Goal: Task Accomplishment & Management: Complete application form

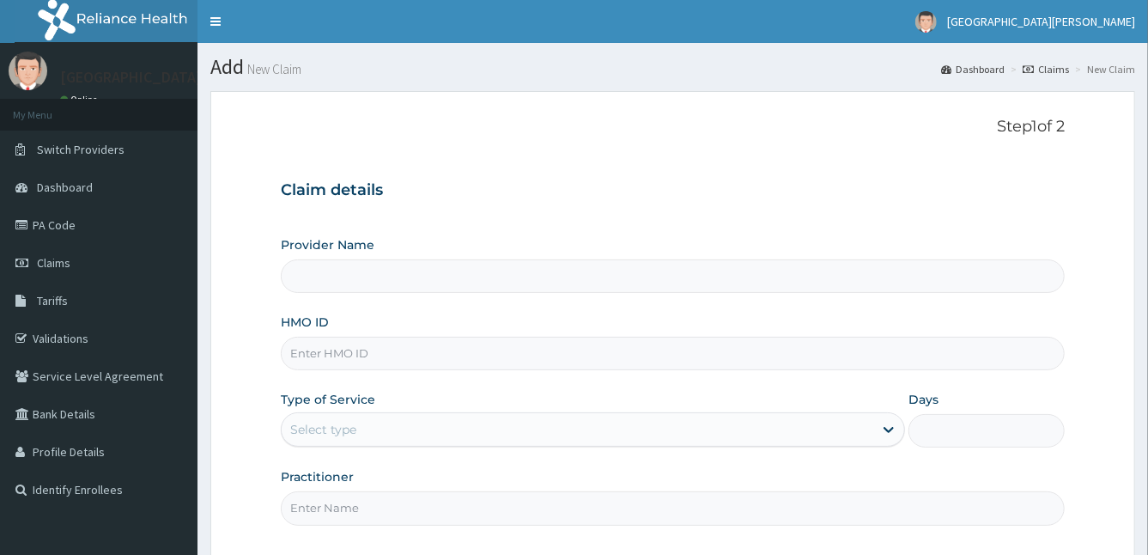
click at [446, 345] on input "HMO ID" at bounding box center [673, 353] width 785 height 33
type input "CAB/"
type input "St Anne's Memorial Hospital"
type input "CAB/10003/C"
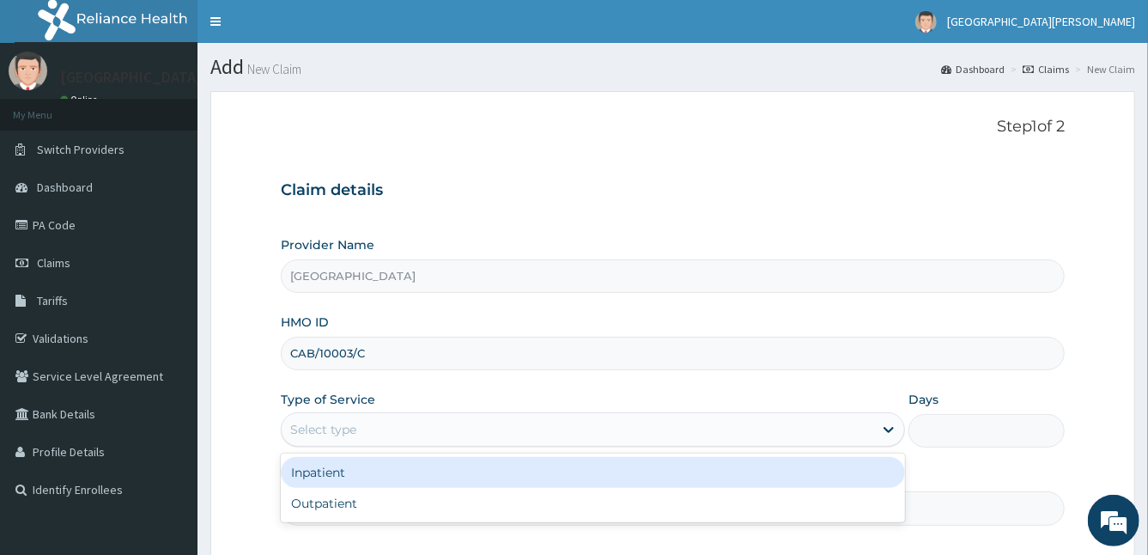
click at [390, 423] on div "Select type" at bounding box center [578, 428] width 592 height 27
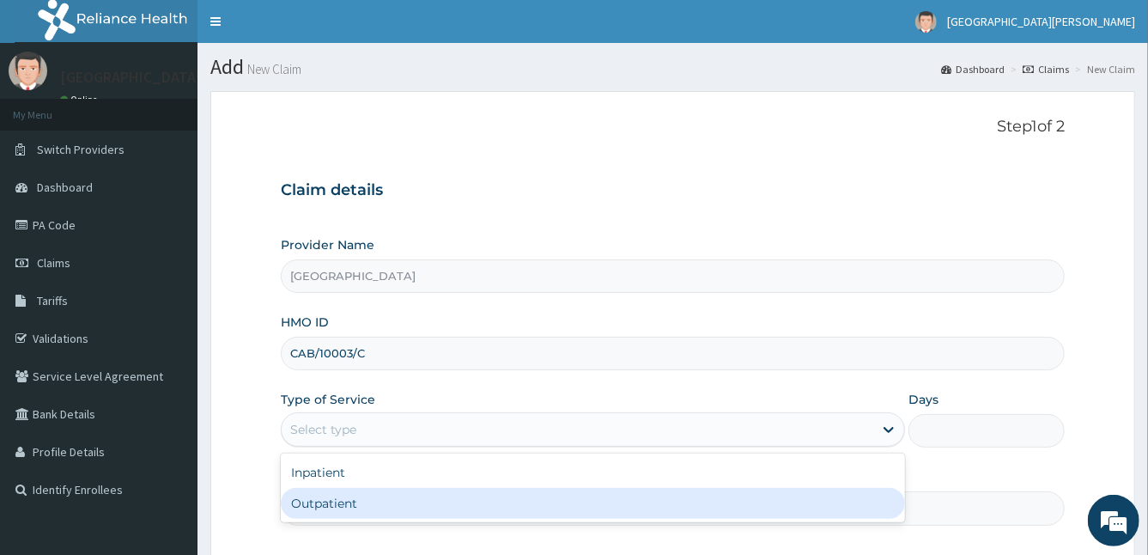
click at [363, 495] on div "Outpatient" at bounding box center [593, 503] width 625 height 31
type input "1"
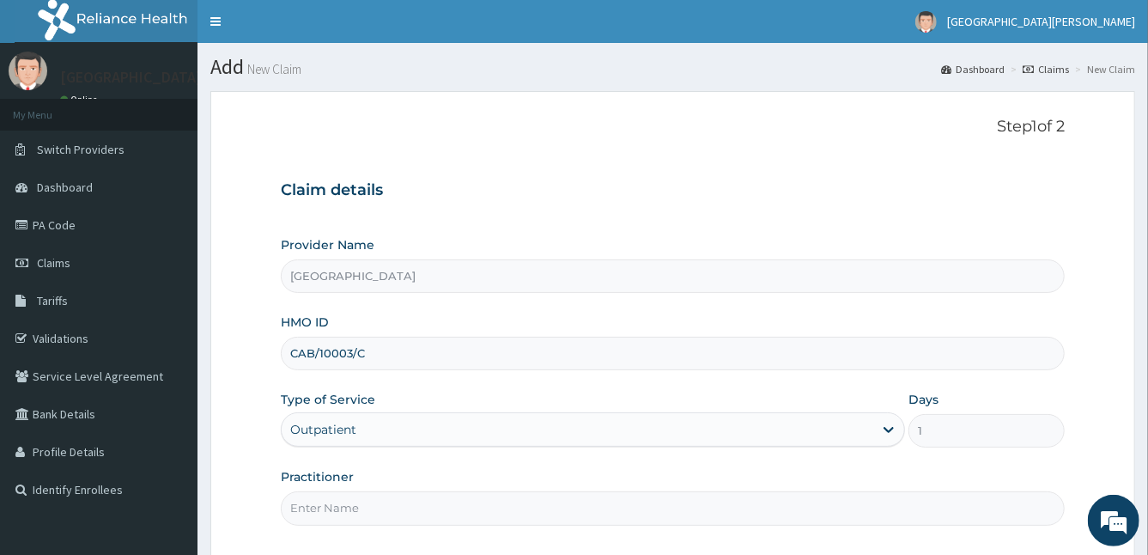
click at [363, 495] on input "Practitioner" at bounding box center [673, 507] width 785 height 33
type input "DR STANLEY"
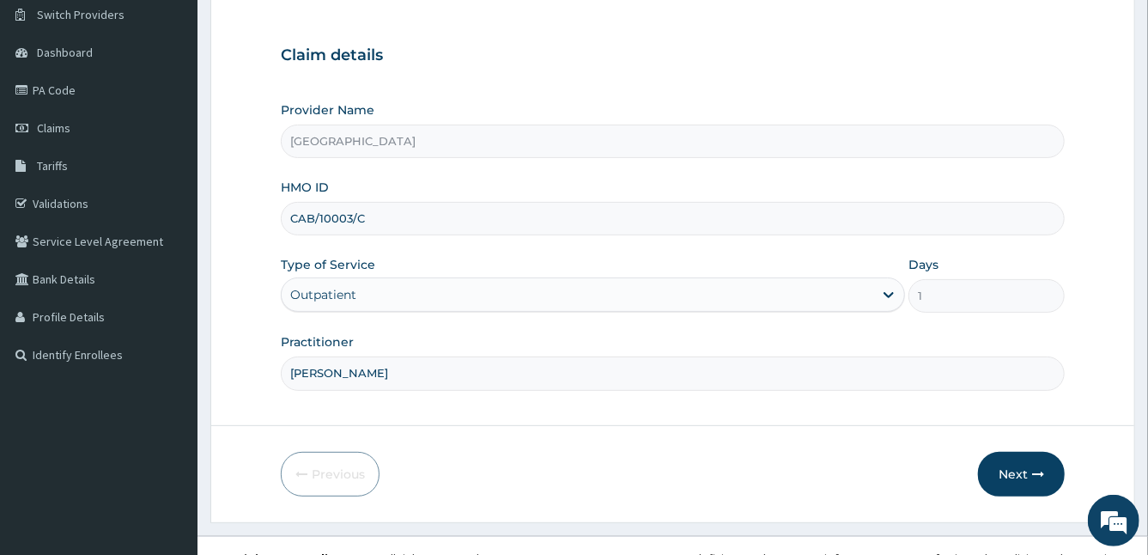
scroll to position [158, 0]
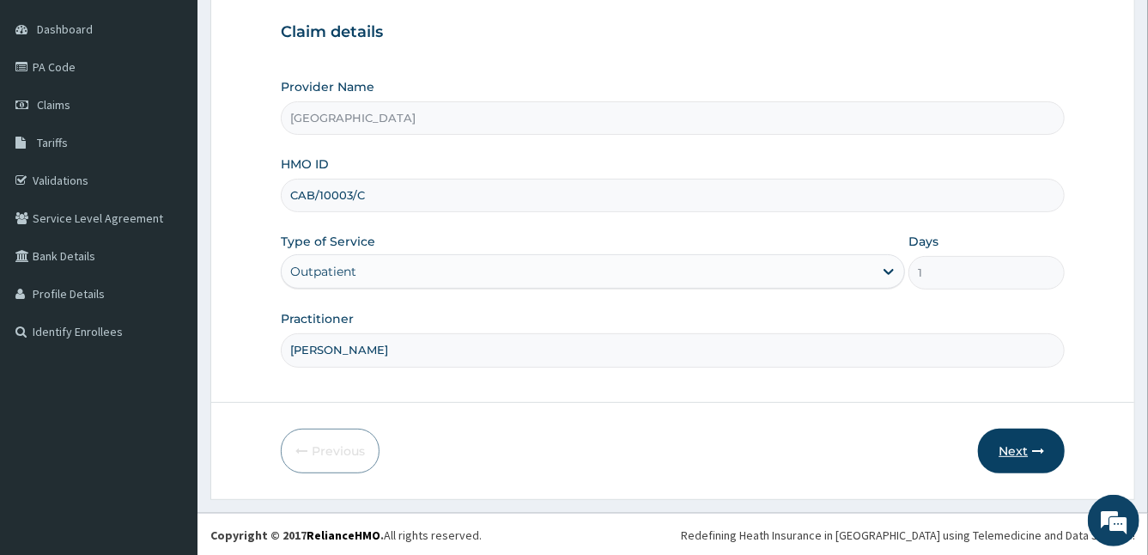
click at [1022, 442] on button "Next" at bounding box center [1021, 450] width 87 height 45
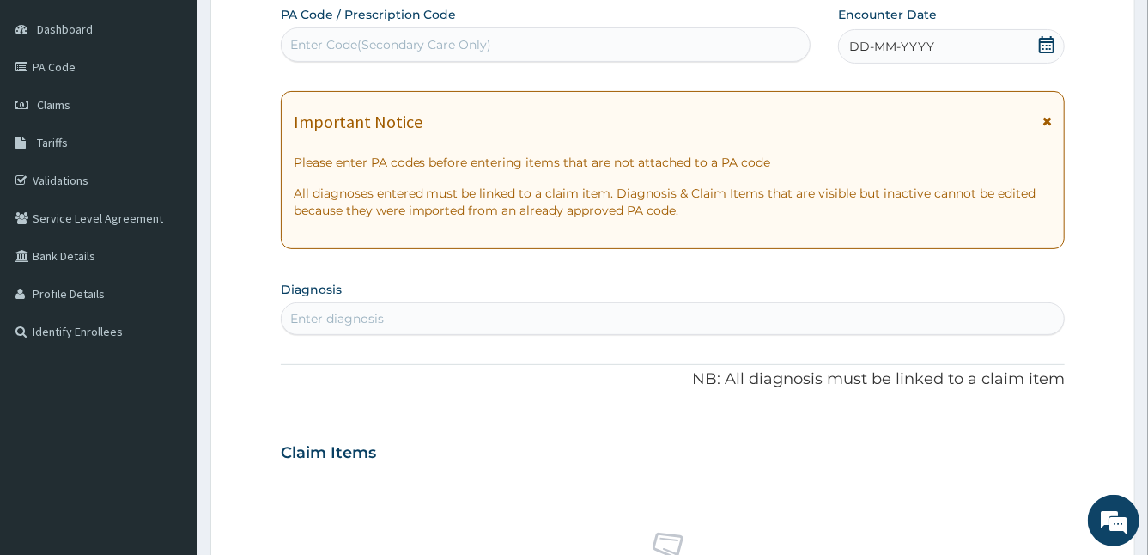
click at [1047, 119] on icon at bounding box center [1046, 121] width 9 height 12
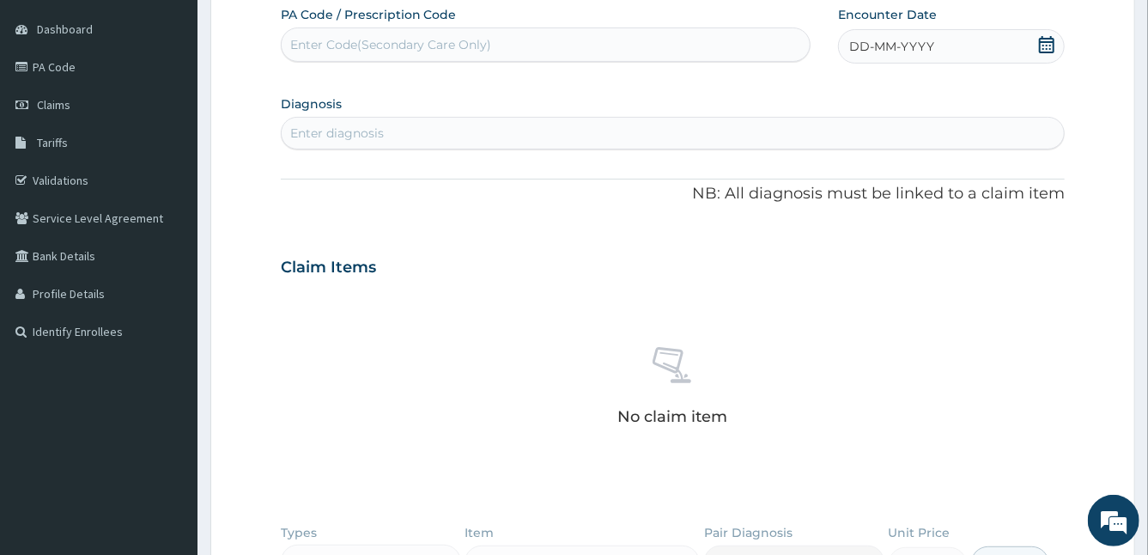
click at [444, 46] on div "Enter Code(Secondary Care Only)" at bounding box center [391, 44] width 202 height 17
paste input "PA/5A2186"
type input "PA/5A2186"
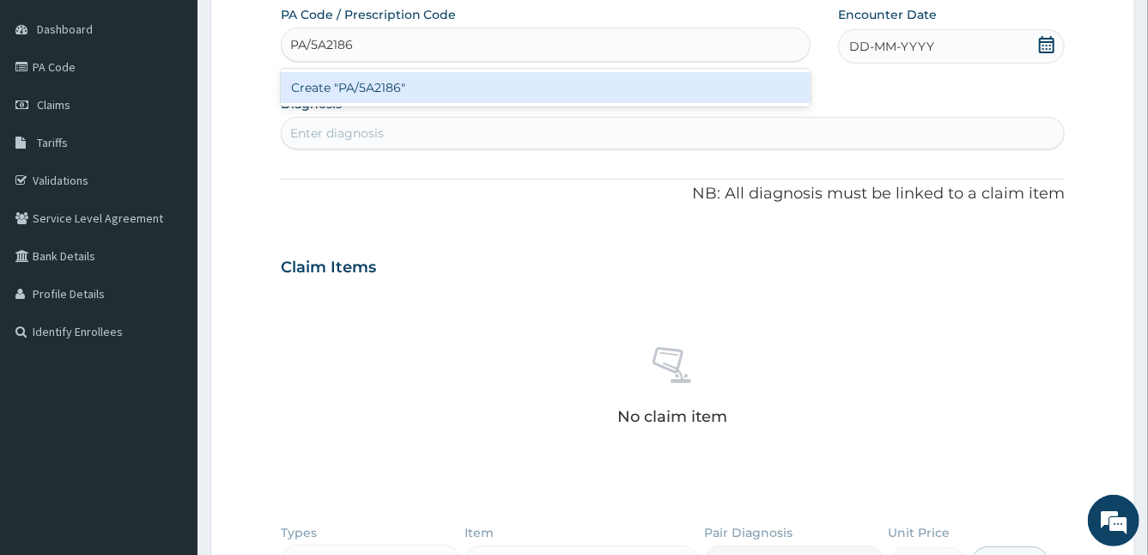
click at [390, 90] on div "Create "PA/5A2186"" at bounding box center [546, 87] width 530 height 31
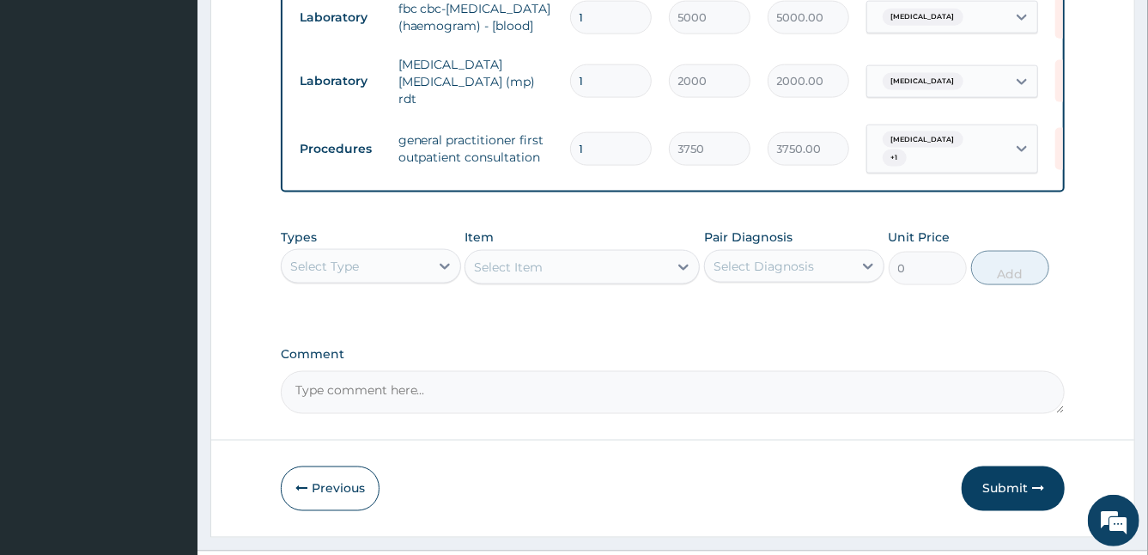
scroll to position [1241, 0]
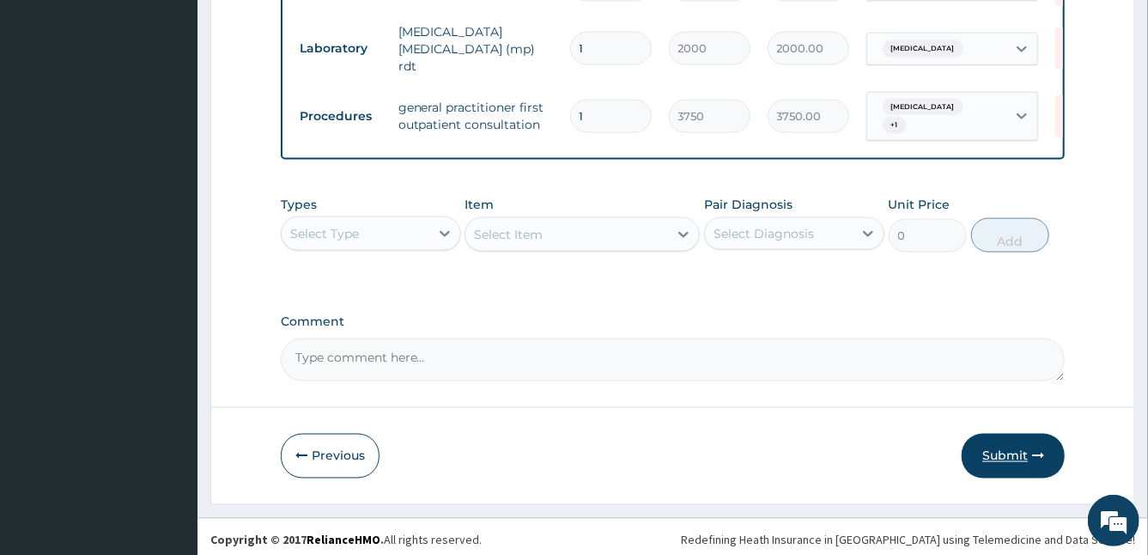
click at [1005, 451] on button "Submit" at bounding box center [1012, 456] width 103 height 45
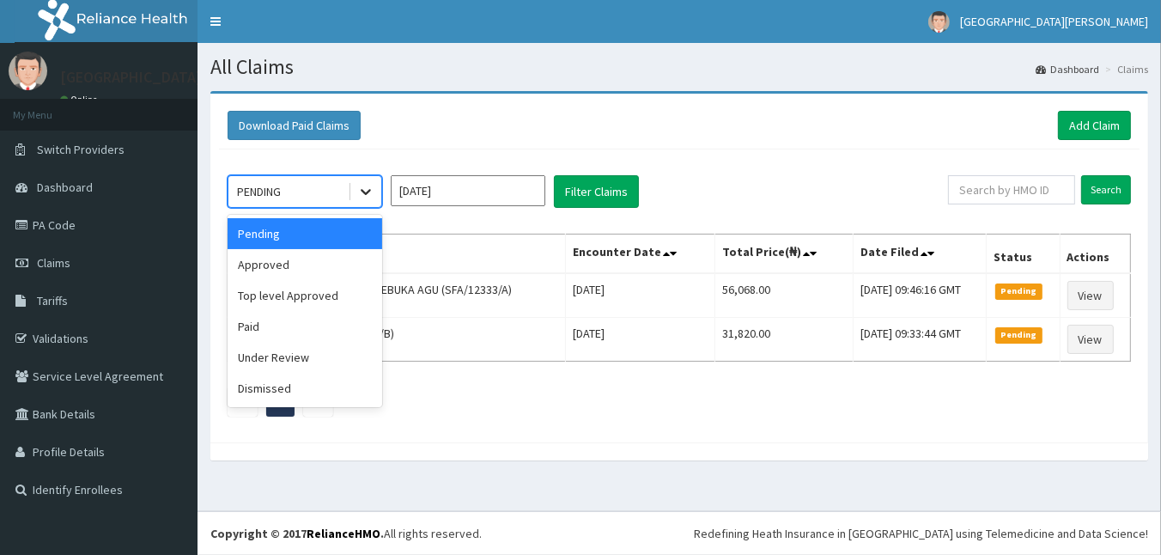
click at [368, 195] on icon at bounding box center [365, 191] width 17 height 17
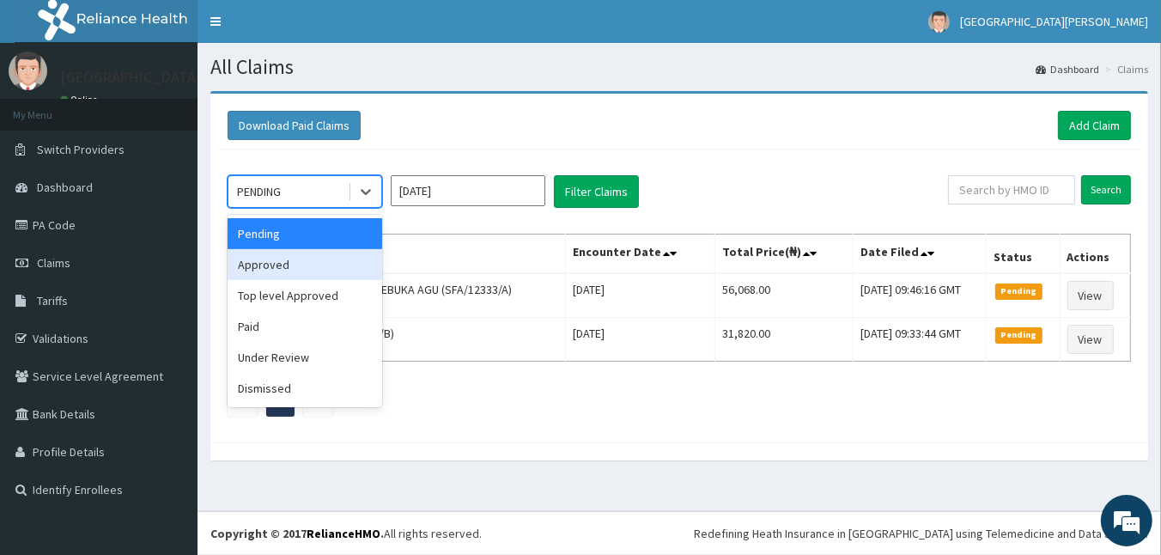
click at [331, 261] on div "Approved" at bounding box center [304, 264] width 155 height 31
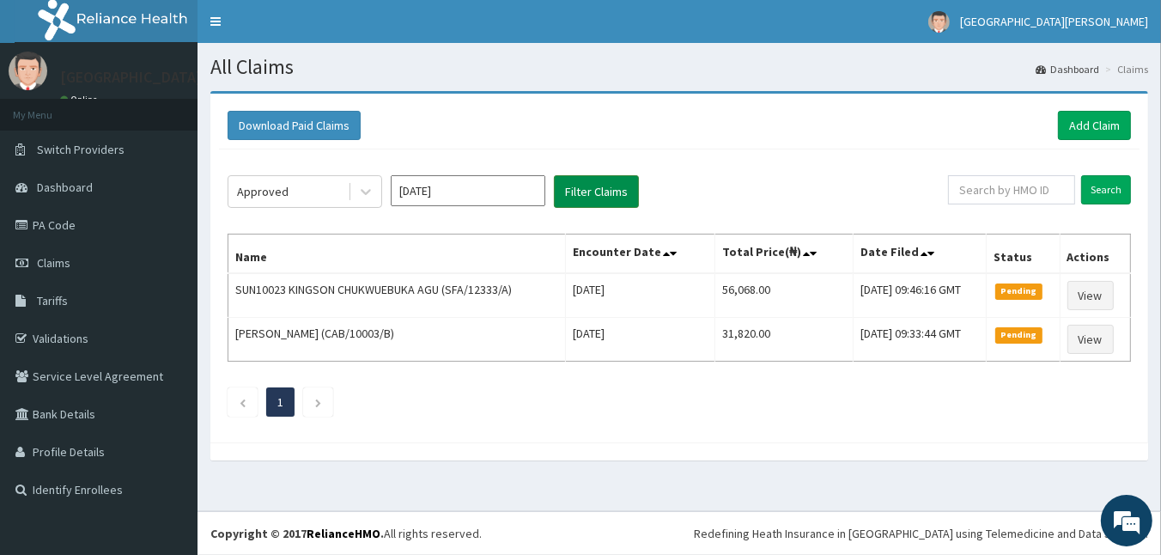
click at [600, 184] on button "Filter Claims" at bounding box center [596, 191] width 85 height 33
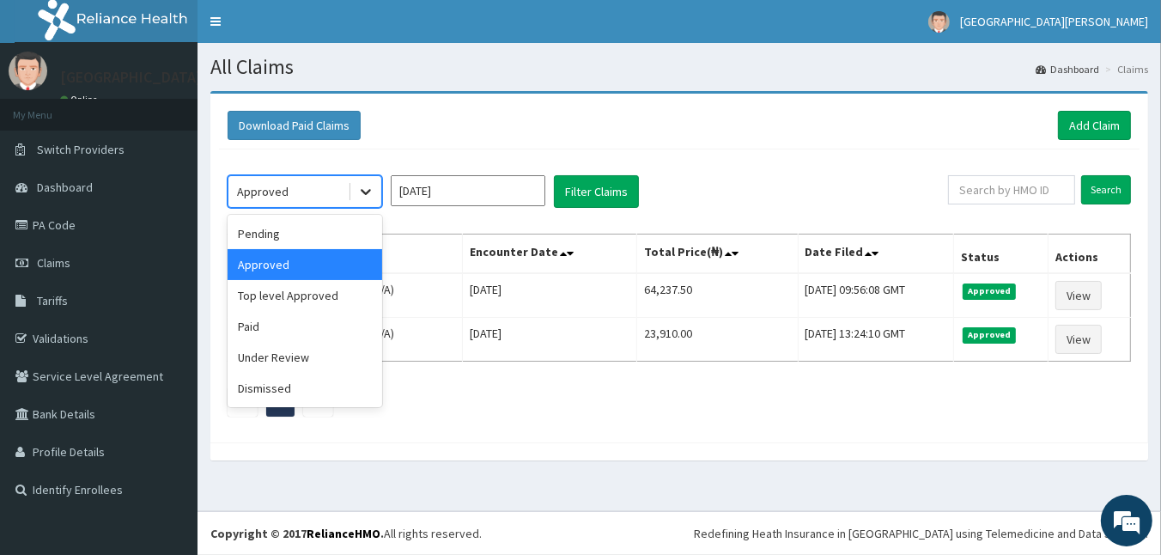
click at [372, 181] on div at bounding box center [365, 191] width 31 height 31
click at [323, 349] on div "Under Review" at bounding box center [304, 357] width 155 height 31
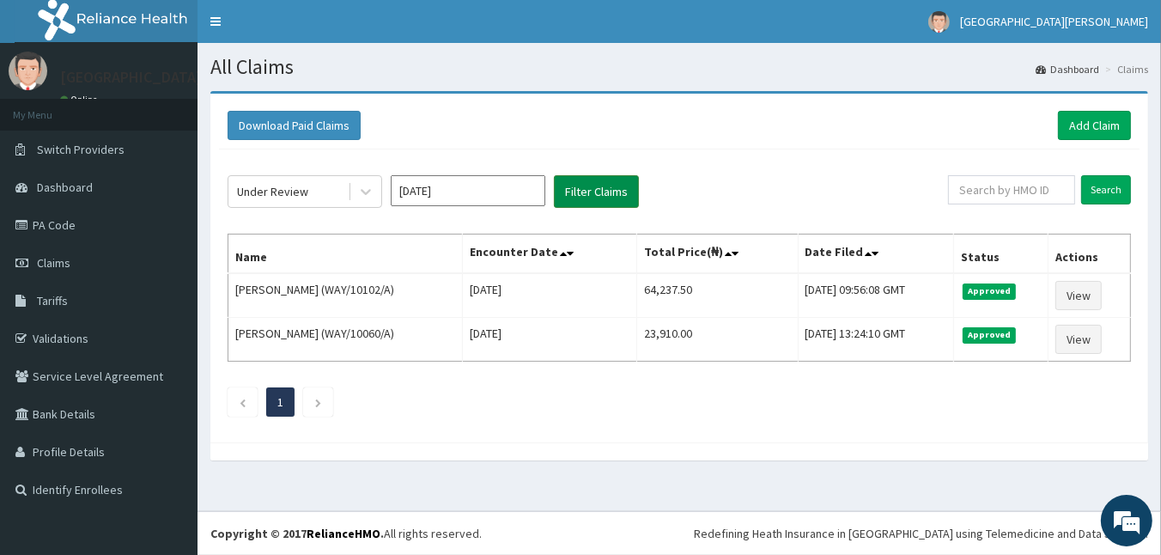
click at [580, 189] on button "Filter Claims" at bounding box center [596, 191] width 85 height 33
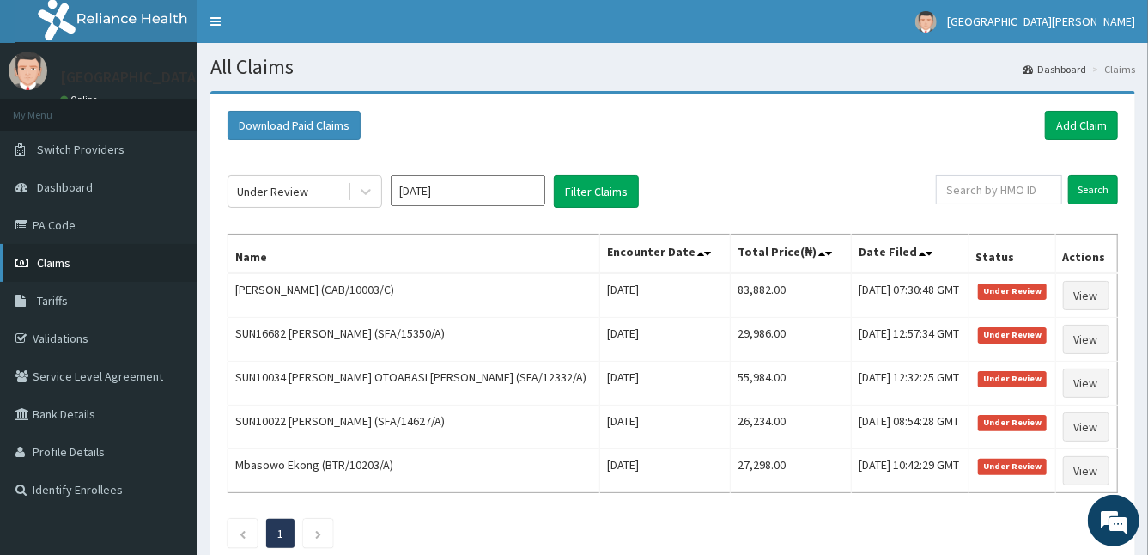
click at [104, 252] on link "Claims" at bounding box center [98, 263] width 197 height 38
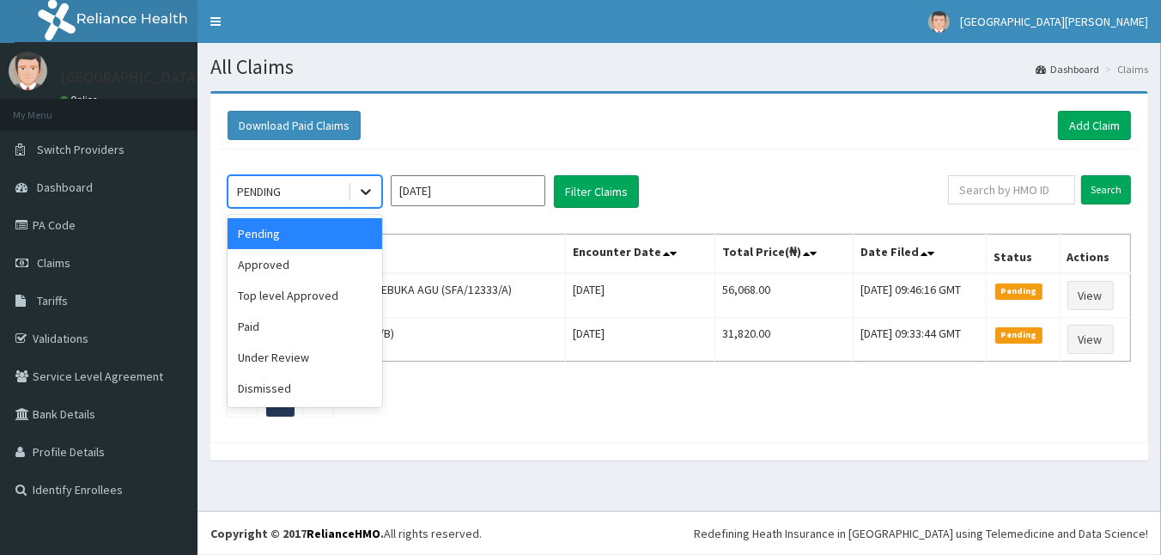
click at [373, 195] on icon at bounding box center [365, 191] width 17 height 17
click at [282, 367] on div "Under Review" at bounding box center [304, 357] width 155 height 31
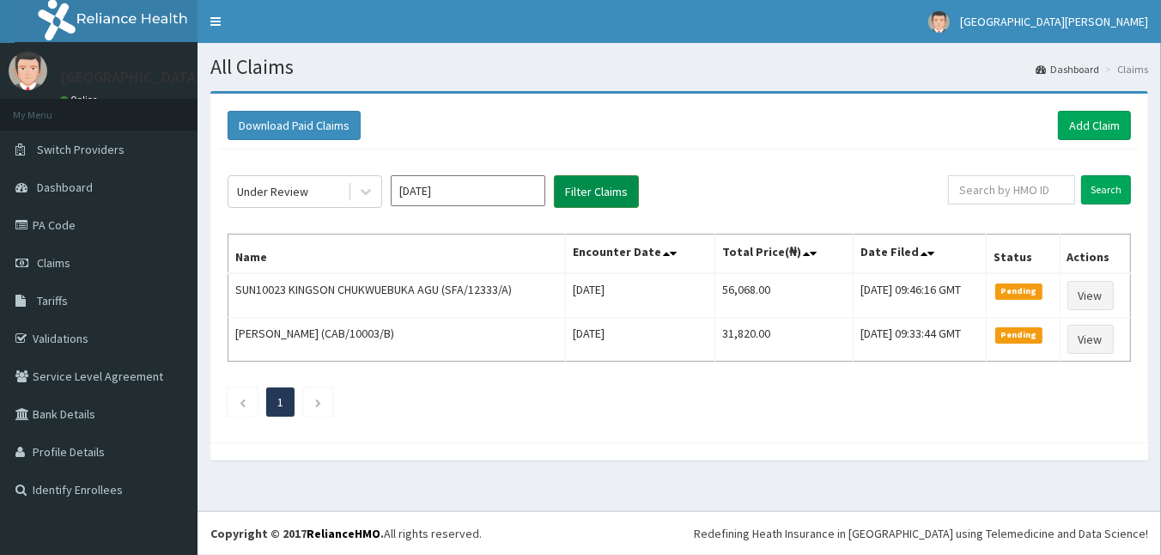
click at [577, 190] on button "Filter Claims" at bounding box center [596, 191] width 85 height 33
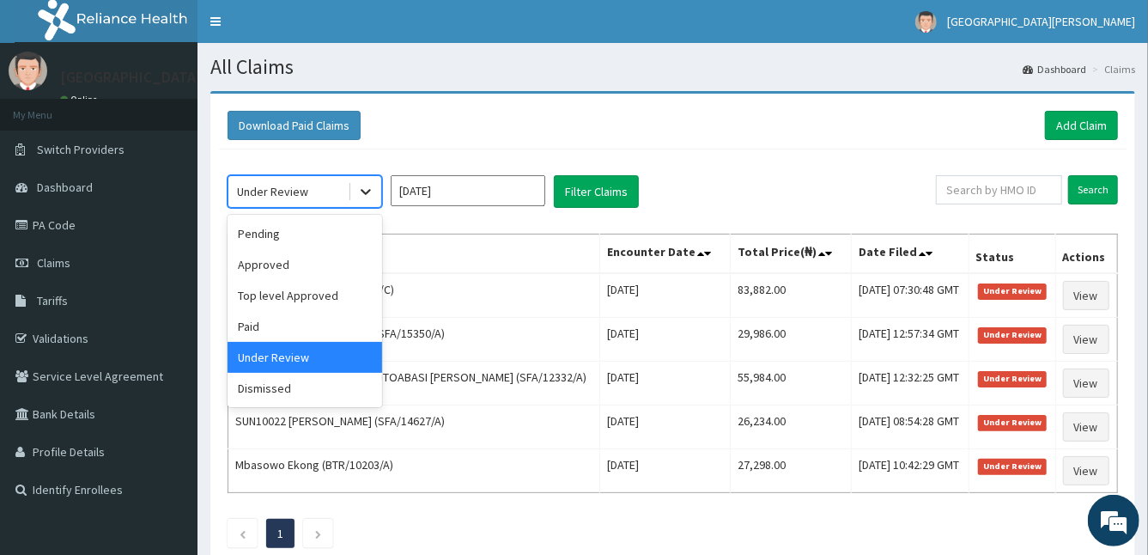
click at [356, 181] on div at bounding box center [365, 191] width 31 height 31
click at [306, 257] on div "Approved" at bounding box center [304, 264] width 155 height 31
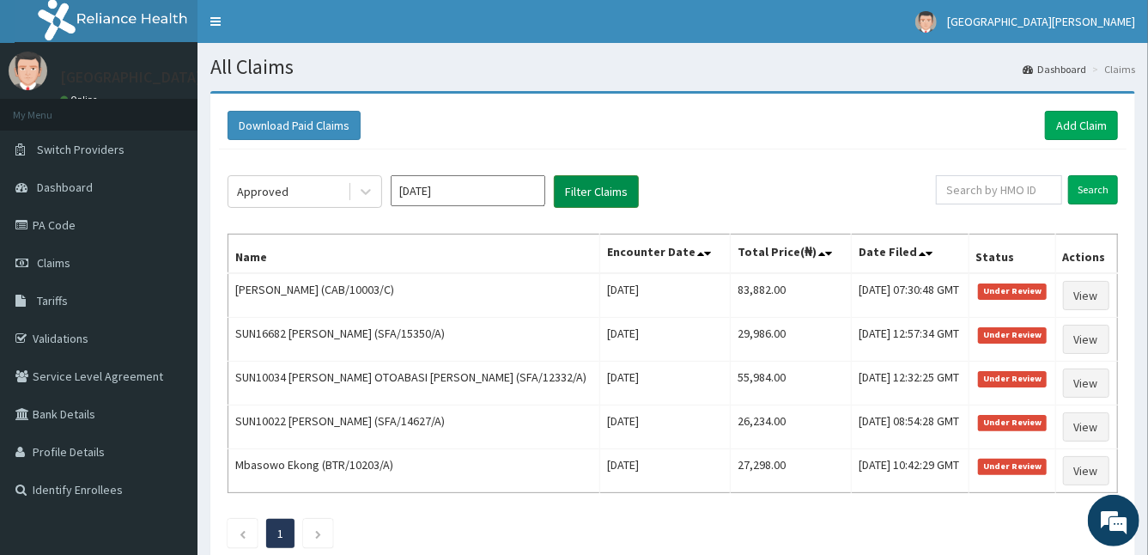
click at [588, 202] on button "Filter Claims" at bounding box center [596, 191] width 85 height 33
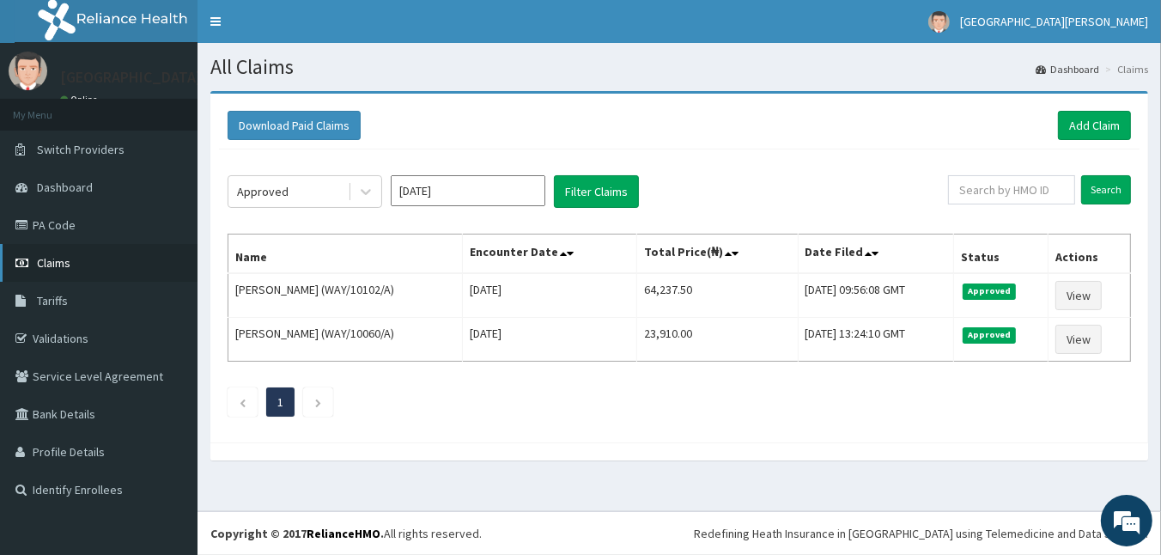
click at [40, 253] on link "Claims" at bounding box center [98, 263] width 197 height 38
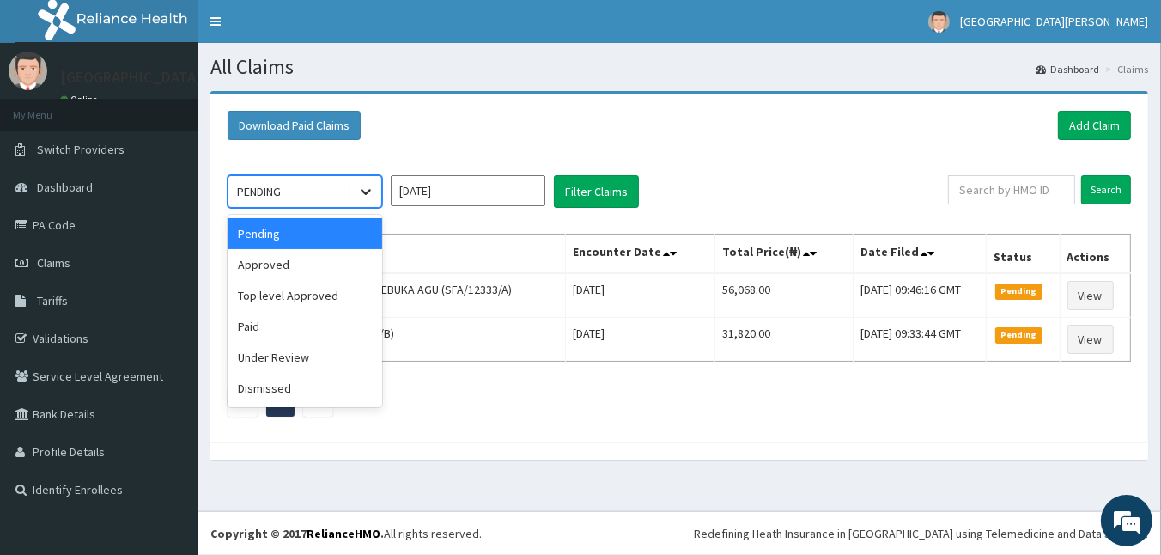
click at [363, 192] on icon at bounding box center [366, 193] width 10 height 6
click at [360, 259] on div "Approved" at bounding box center [304, 264] width 155 height 31
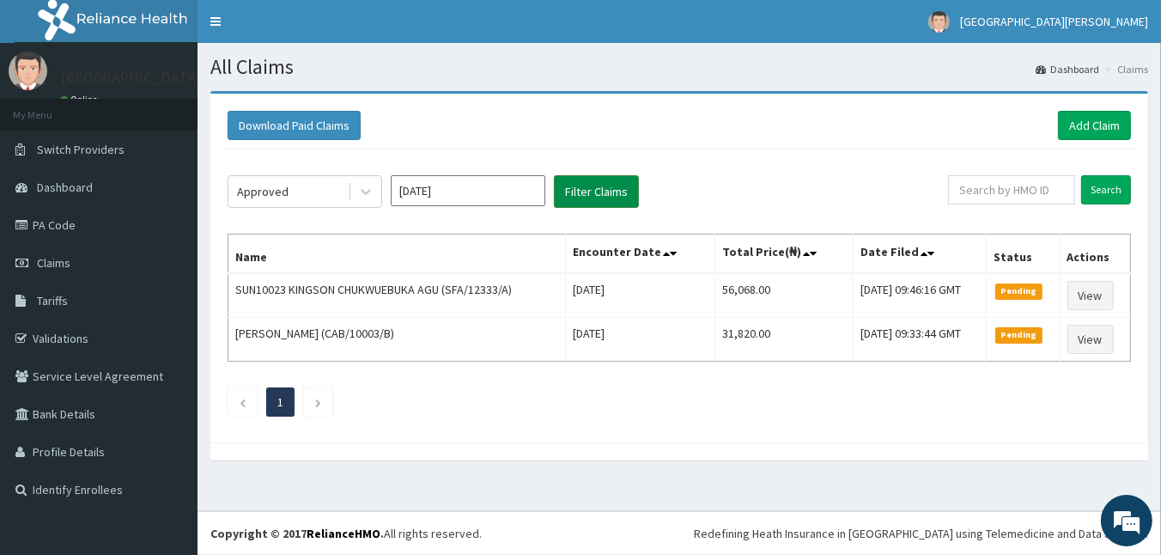
click at [607, 178] on button "Filter Claims" at bounding box center [596, 191] width 85 height 33
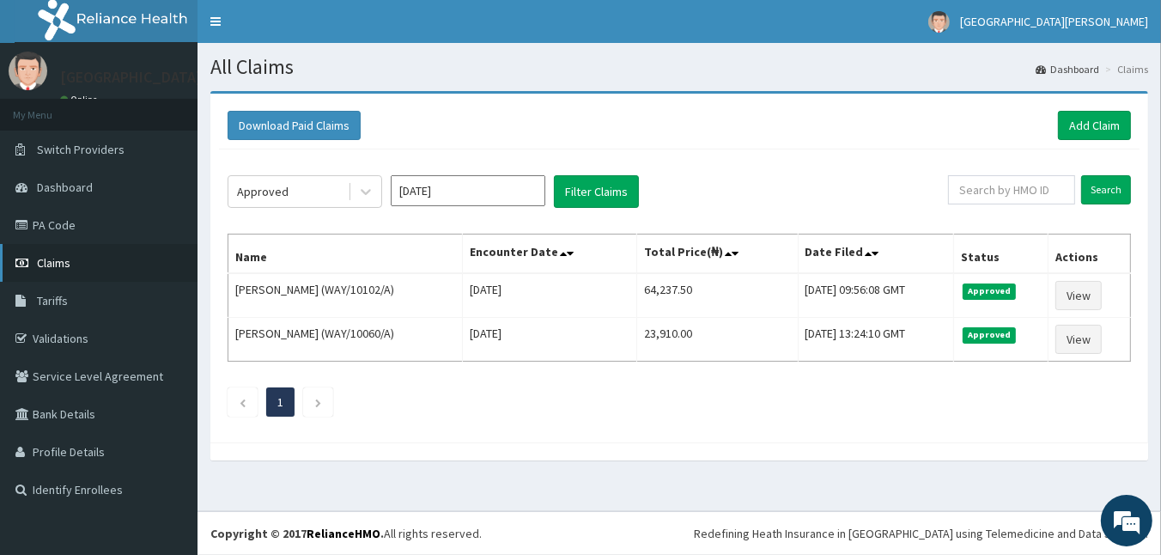
click at [73, 262] on link "Claims" at bounding box center [98, 263] width 197 height 38
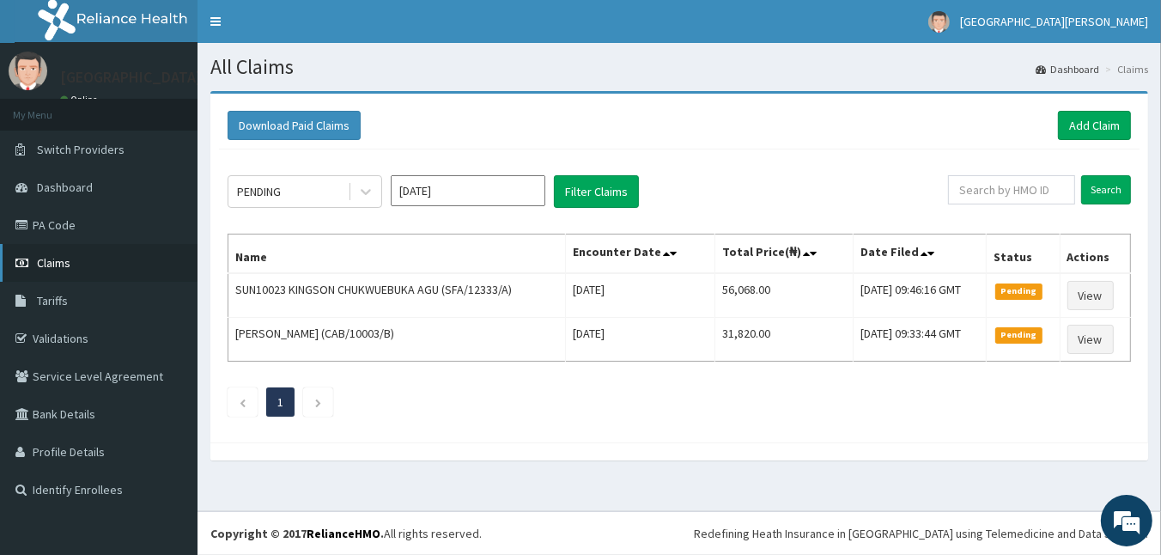
click at [131, 274] on link "Claims" at bounding box center [98, 263] width 197 height 38
click at [1008, 221] on div "PENDING Aug 2025 Filter Claims Search Name Encounter Date Total Price(₦) Date F…" at bounding box center [679, 291] width 920 height 284
click at [1090, 126] on link "Add Claim" at bounding box center [1094, 125] width 73 height 29
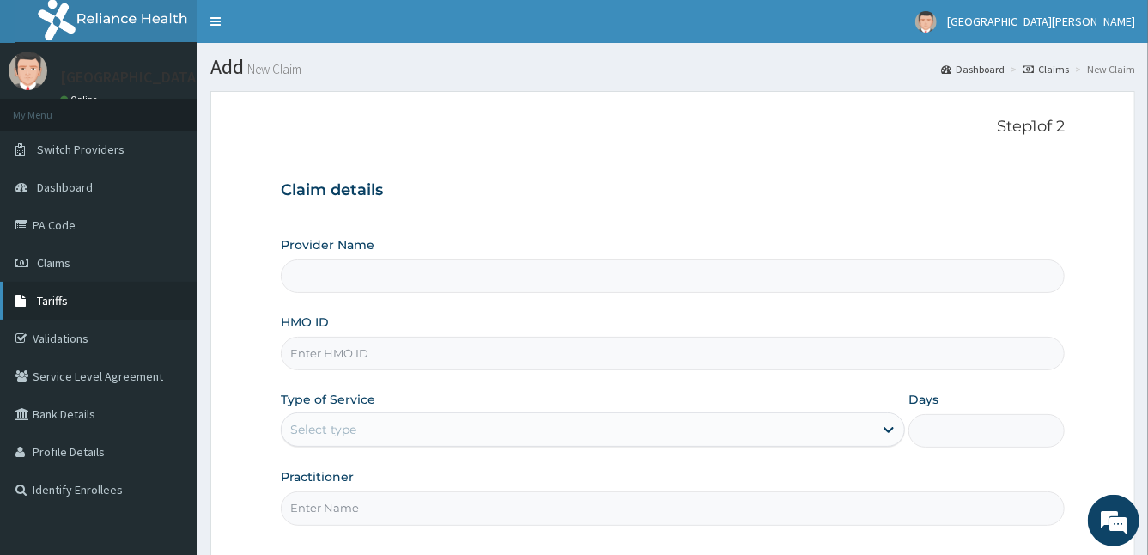
type input "[GEOGRAPHIC_DATA]"
click at [51, 272] on link "Claims" at bounding box center [98, 263] width 197 height 38
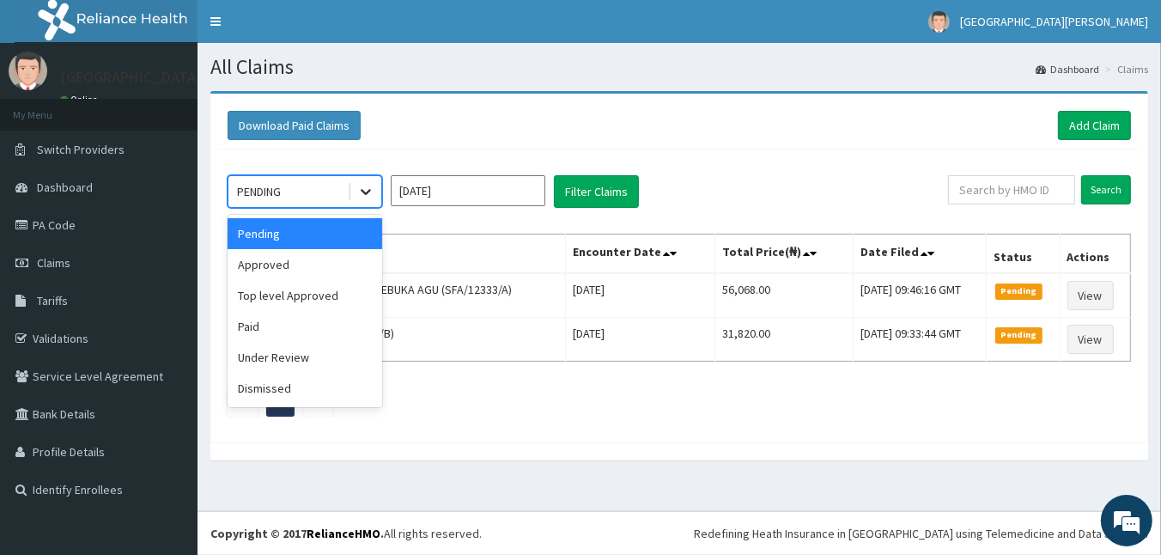
click at [367, 201] on div at bounding box center [365, 191] width 31 height 31
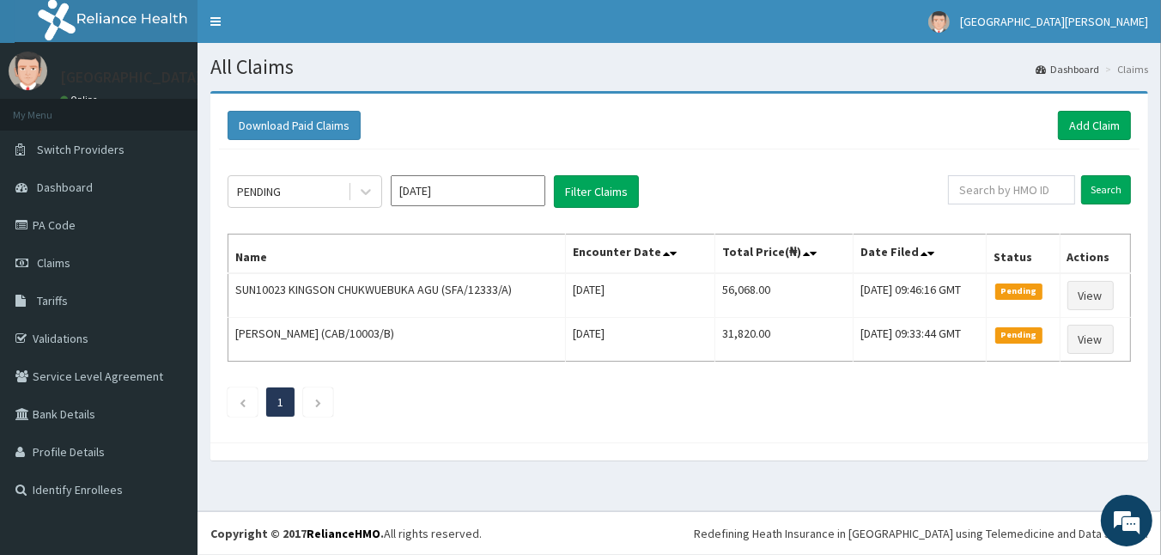
drag, startPoint x: 309, startPoint y: 360, endPoint x: 758, endPoint y: 153, distance: 494.3
click at [758, 153] on div "PENDING Aug 2025 Filter Claims Search Name Encounter Date Total Price(₦) Date F…" at bounding box center [679, 291] width 920 height 284
click at [580, 187] on button "Filter Claims" at bounding box center [596, 191] width 85 height 33
click at [385, 208] on div "PENDING Aug 2025 Filter Claims Search Name Encounter Date Total Price(₦) Date F…" at bounding box center [679, 291] width 920 height 284
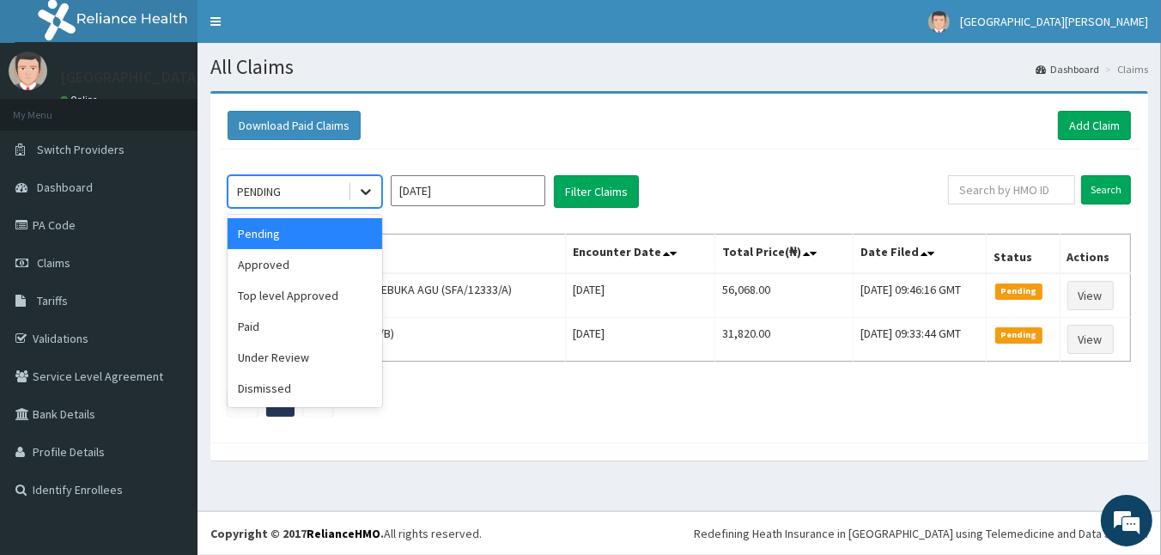
drag, startPoint x: 385, startPoint y: 208, endPoint x: 367, endPoint y: 189, distance: 26.7
click at [367, 189] on icon at bounding box center [365, 191] width 17 height 17
click at [313, 330] on div "Paid" at bounding box center [304, 326] width 155 height 31
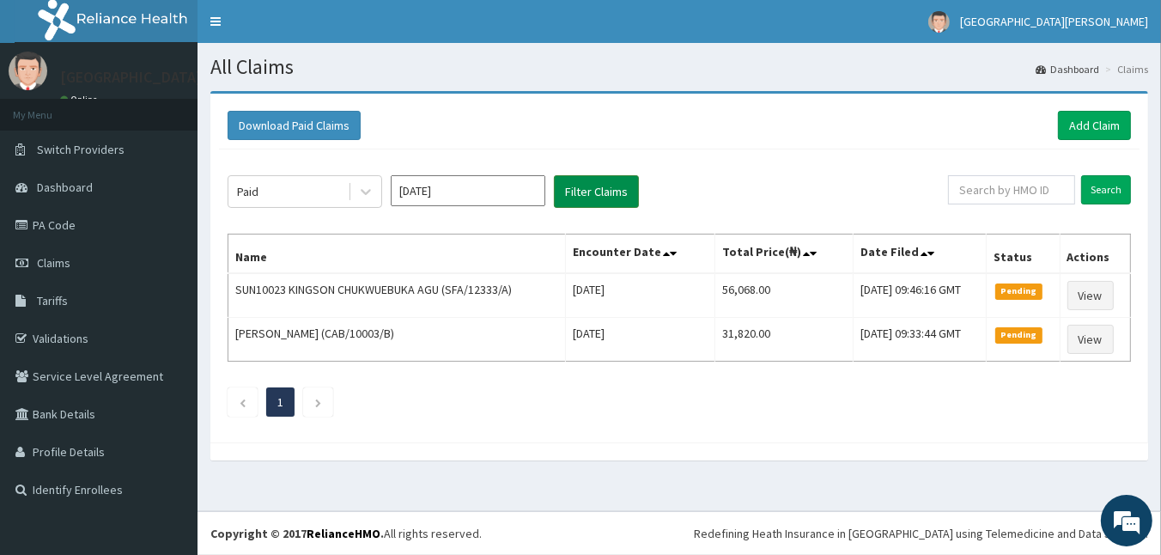
click at [576, 187] on button "Filter Claims" at bounding box center [596, 191] width 85 height 33
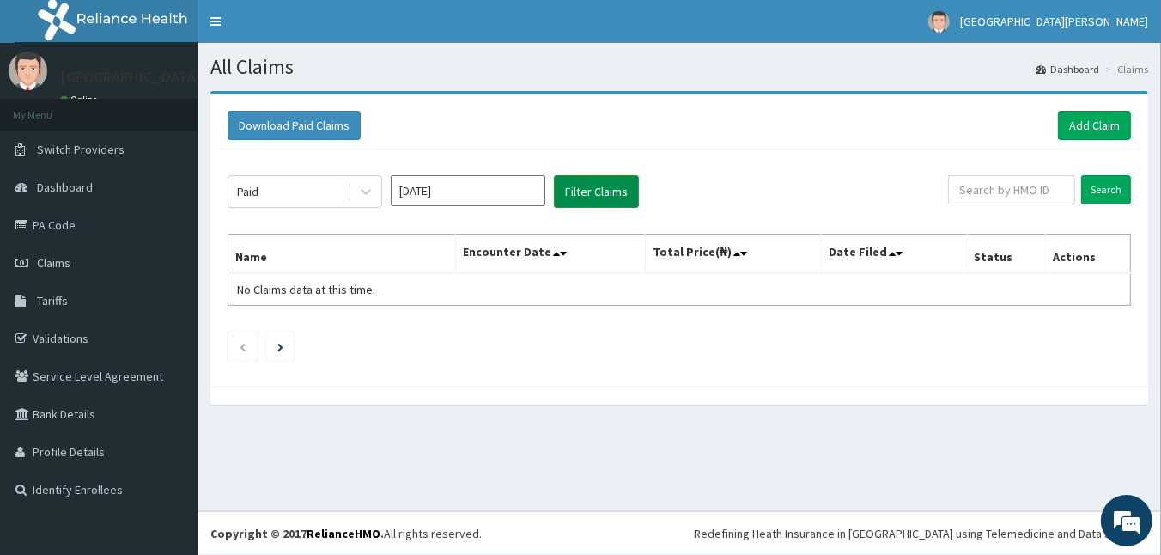
click at [587, 184] on button "Filter Claims" at bounding box center [596, 191] width 85 height 33
click at [610, 182] on button "Filter Claims" at bounding box center [596, 191] width 85 height 33
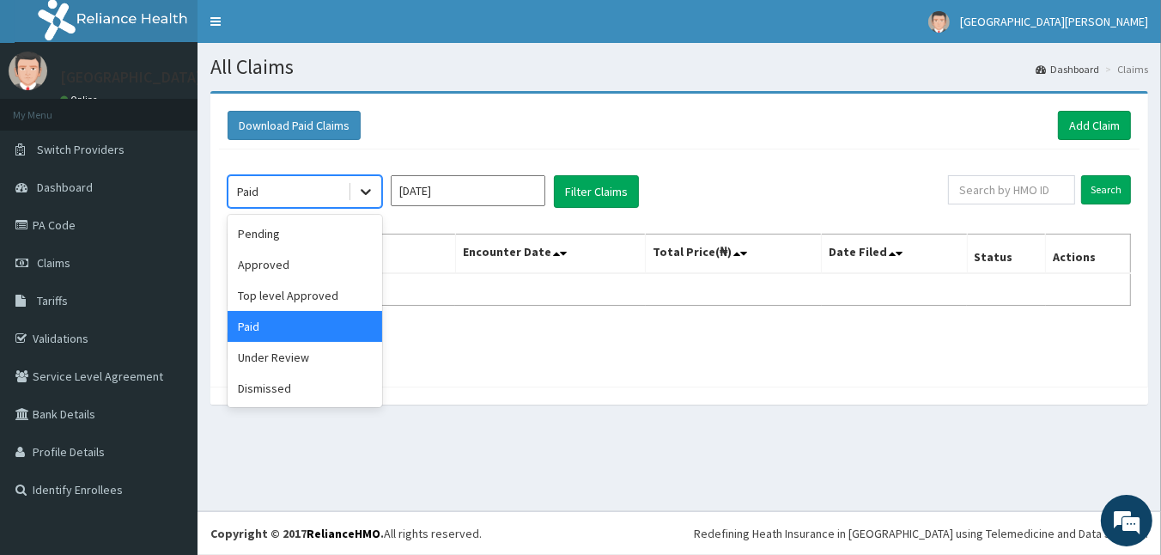
click at [365, 185] on icon at bounding box center [365, 191] width 17 height 17
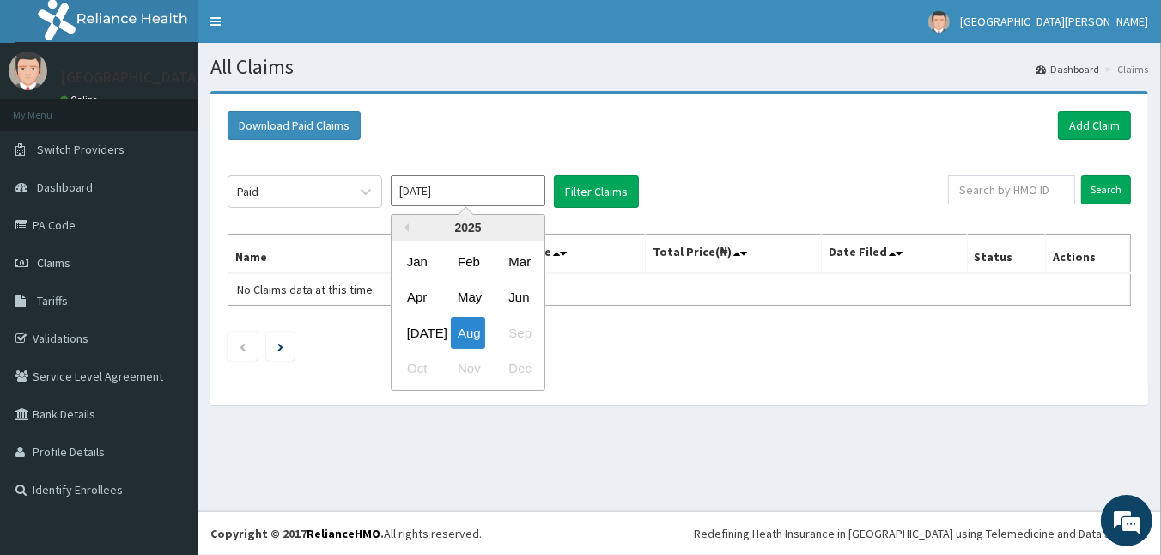
click at [452, 184] on input "Aug 2025" at bounding box center [468, 190] width 155 height 31
click at [418, 325] on div "Jul" at bounding box center [417, 333] width 34 height 32
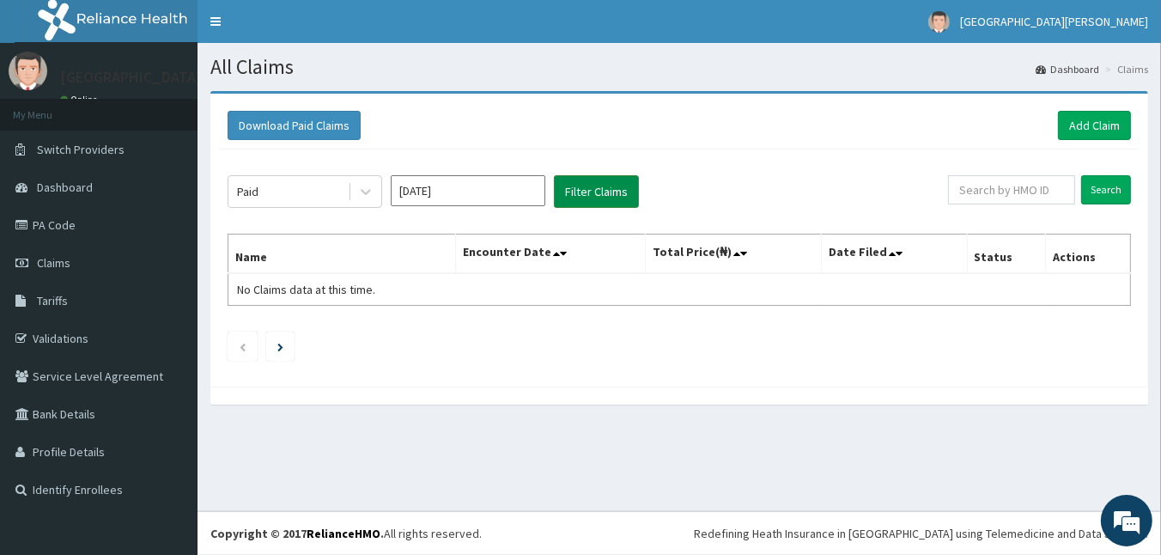
click at [606, 185] on button "Filter Claims" at bounding box center [596, 191] width 85 height 33
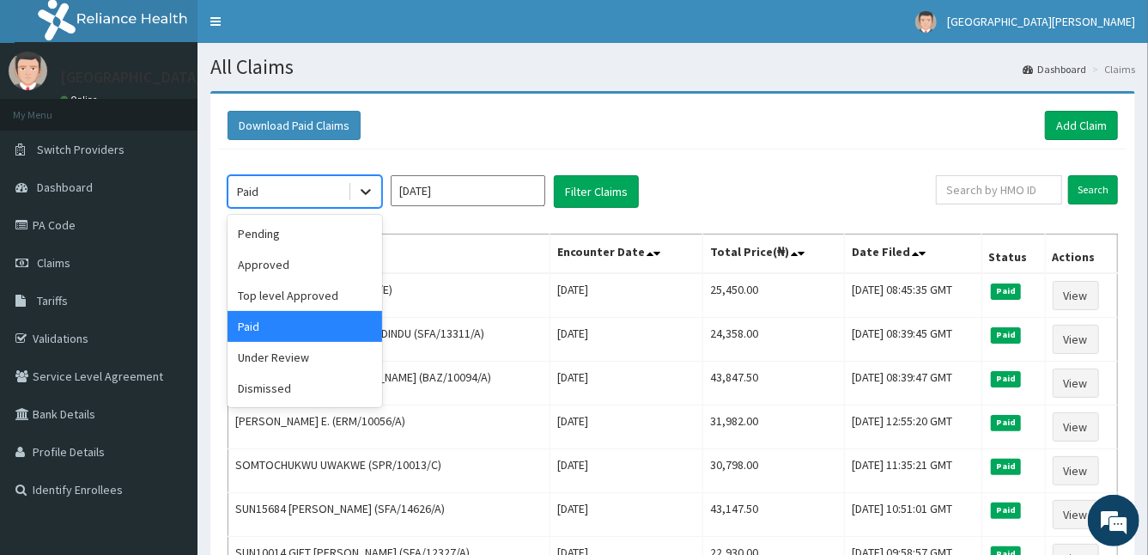
click at [365, 192] on icon at bounding box center [366, 193] width 10 height 6
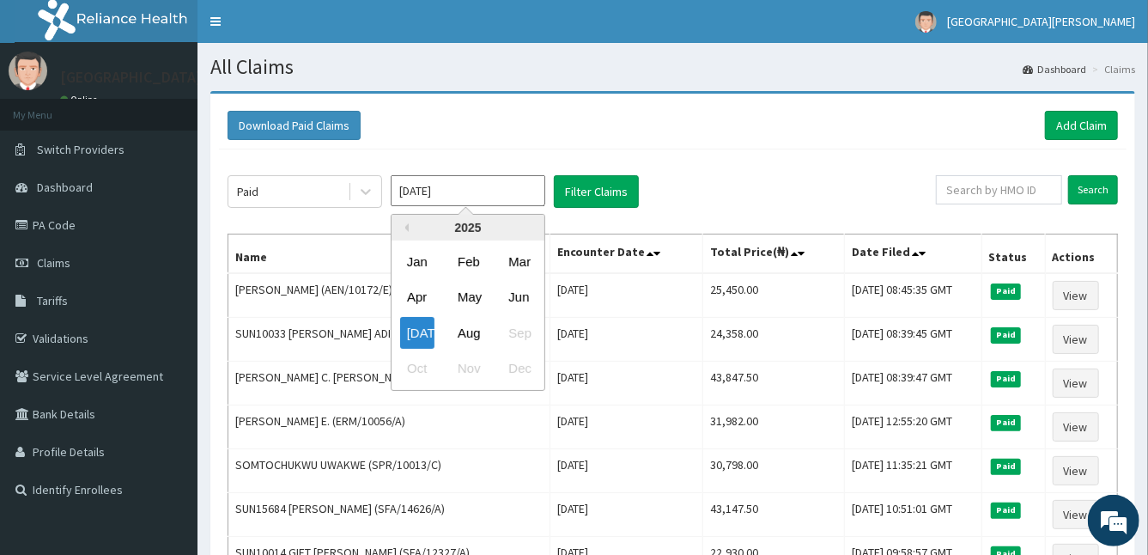
click at [448, 182] on input "Jul 2025" at bounding box center [468, 190] width 155 height 31
click at [473, 323] on div "Aug" at bounding box center [468, 333] width 34 height 32
type input "Aug 2025"
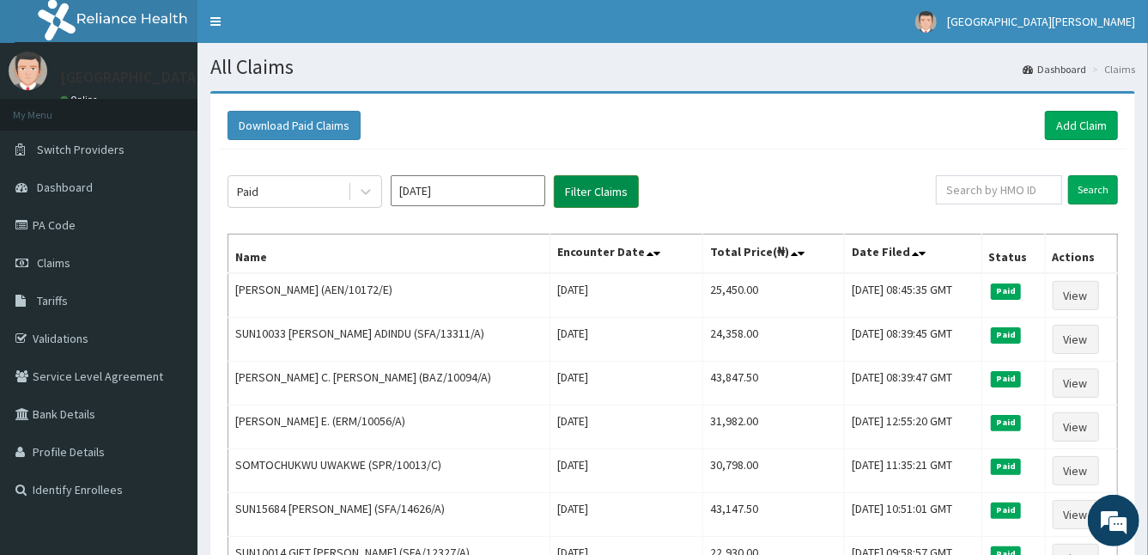
click at [590, 198] on button "Filter Claims" at bounding box center [596, 191] width 85 height 33
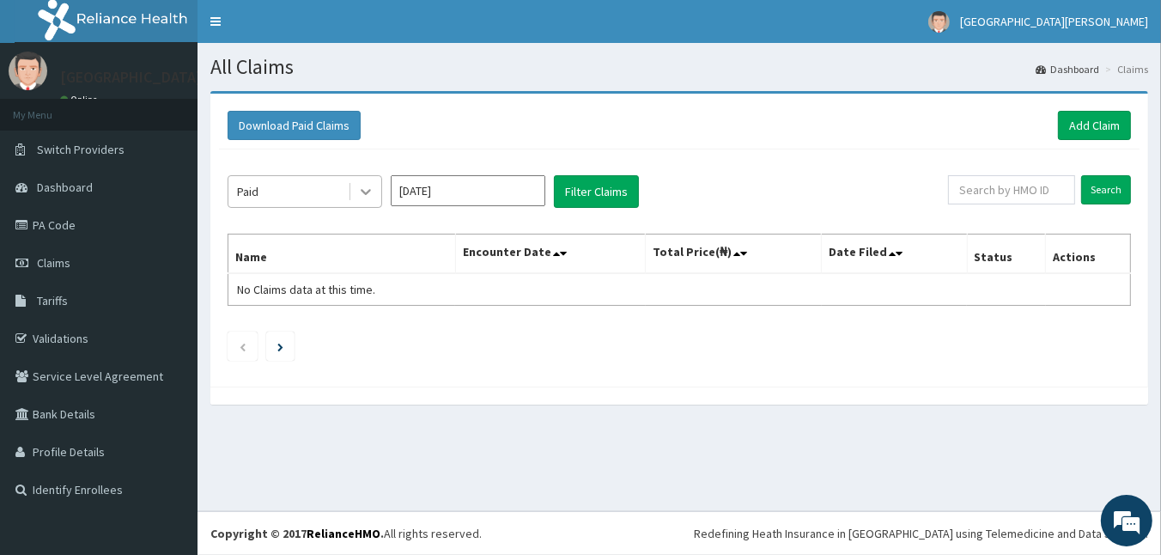
click at [375, 195] on div at bounding box center [365, 191] width 31 height 31
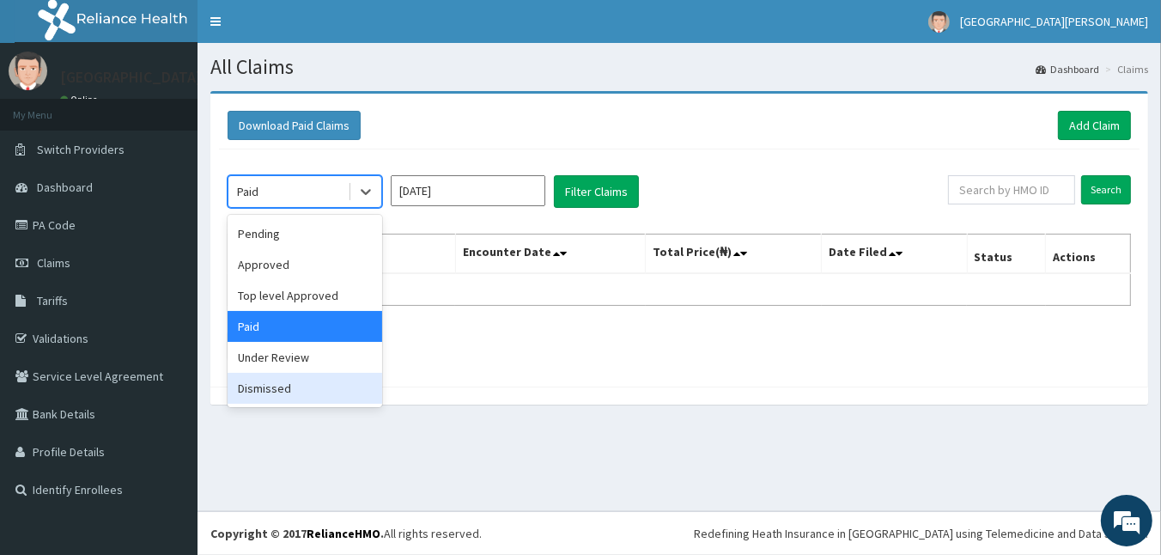
click at [337, 377] on div "Dismissed" at bounding box center [304, 388] width 155 height 31
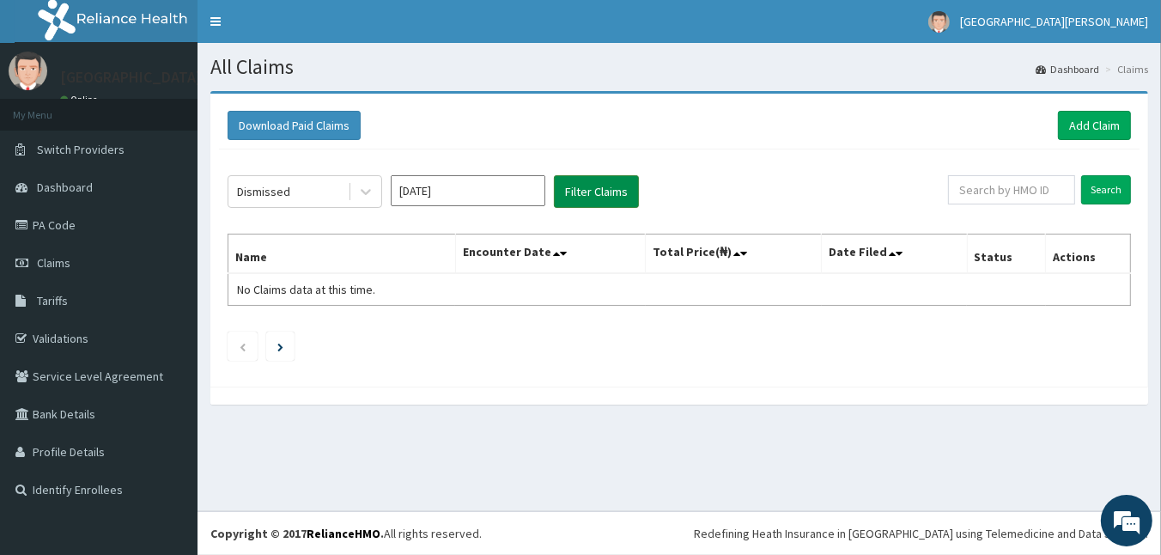
click at [603, 194] on button "Filter Claims" at bounding box center [596, 191] width 85 height 33
drag, startPoint x: 142, startPoint y: 246, endPoint x: 153, endPoint y: 235, distance: 14.6
click at [142, 246] on link "Claims" at bounding box center [98, 263] width 197 height 38
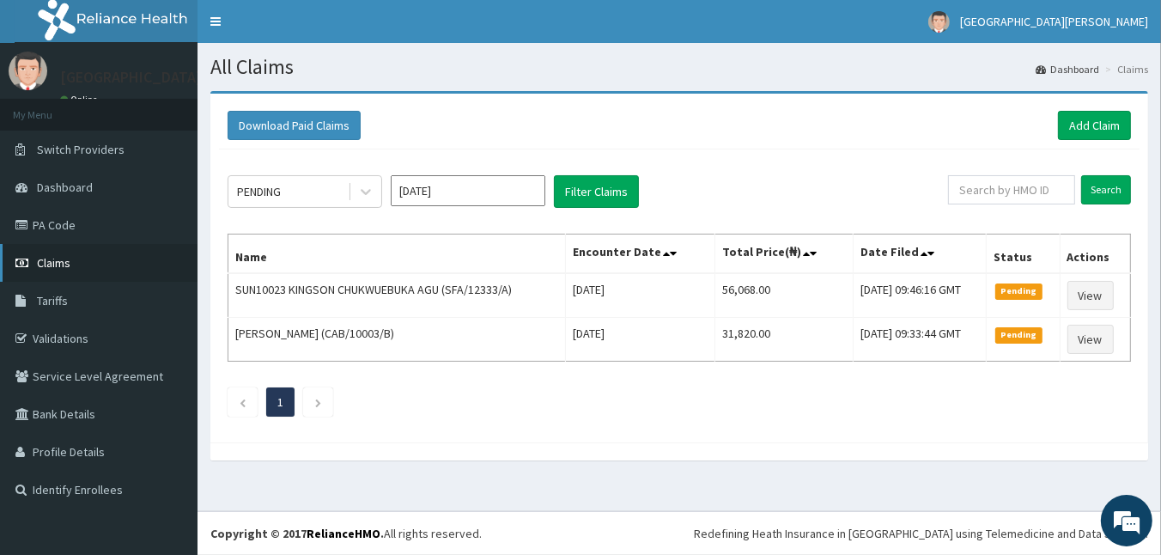
click at [170, 244] on link "Claims" at bounding box center [98, 263] width 197 height 38
click at [1098, 116] on link "Add Claim" at bounding box center [1094, 125] width 73 height 29
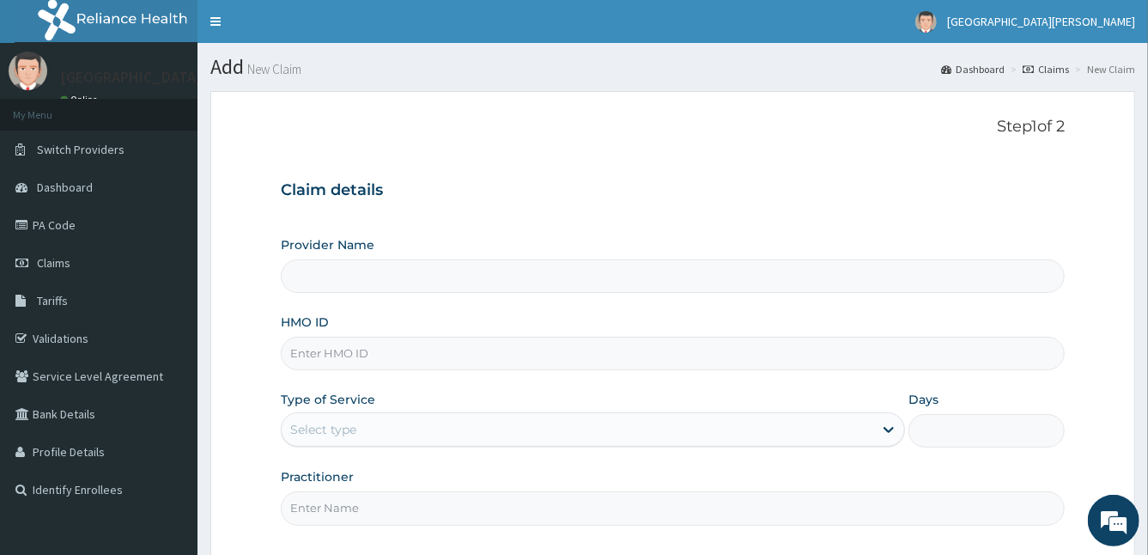
type input "[GEOGRAPHIC_DATA]"
click at [61, 258] on span "Claims" at bounding box center [53, 262] width 33 height 15
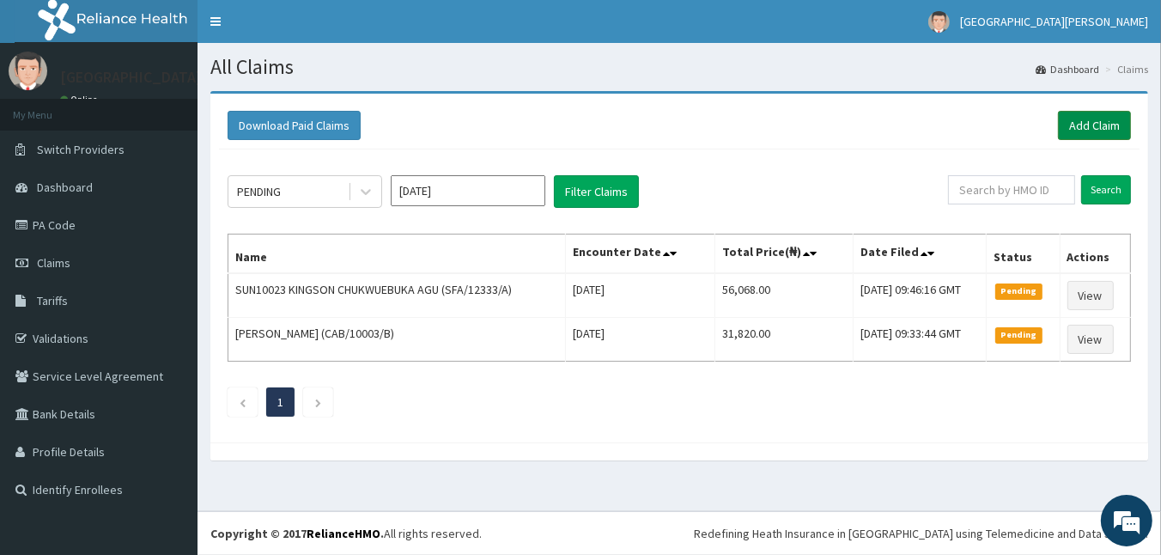
click at [1079, 134] on link "Add Claim" at bounding box center [1094, 125] width 73 height 29
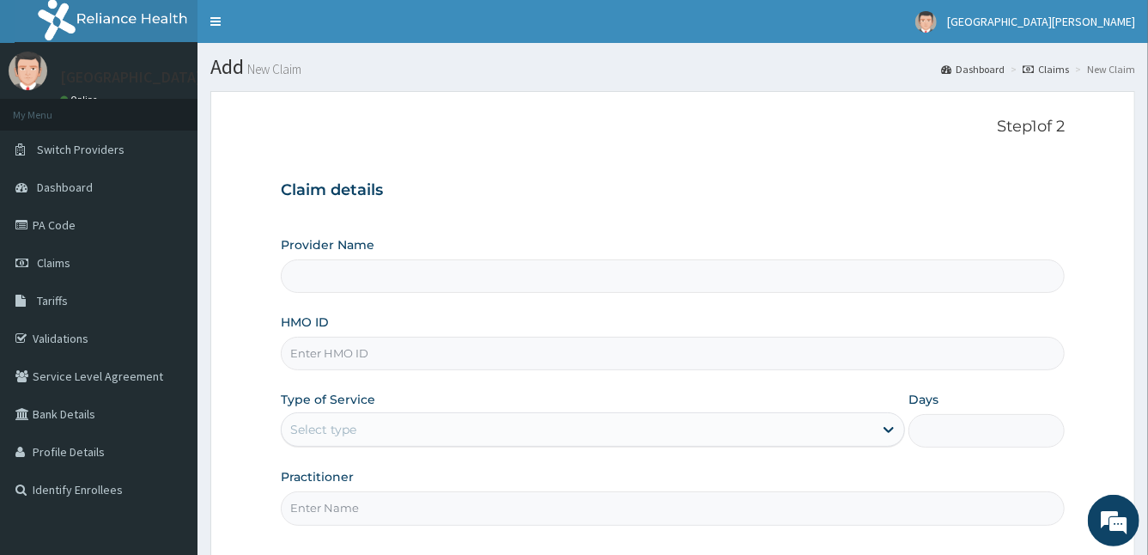
type input "[GEOGRAPHIC_DATA]"
